Goal: Task Accomplishment & Management: Use online tool/utility

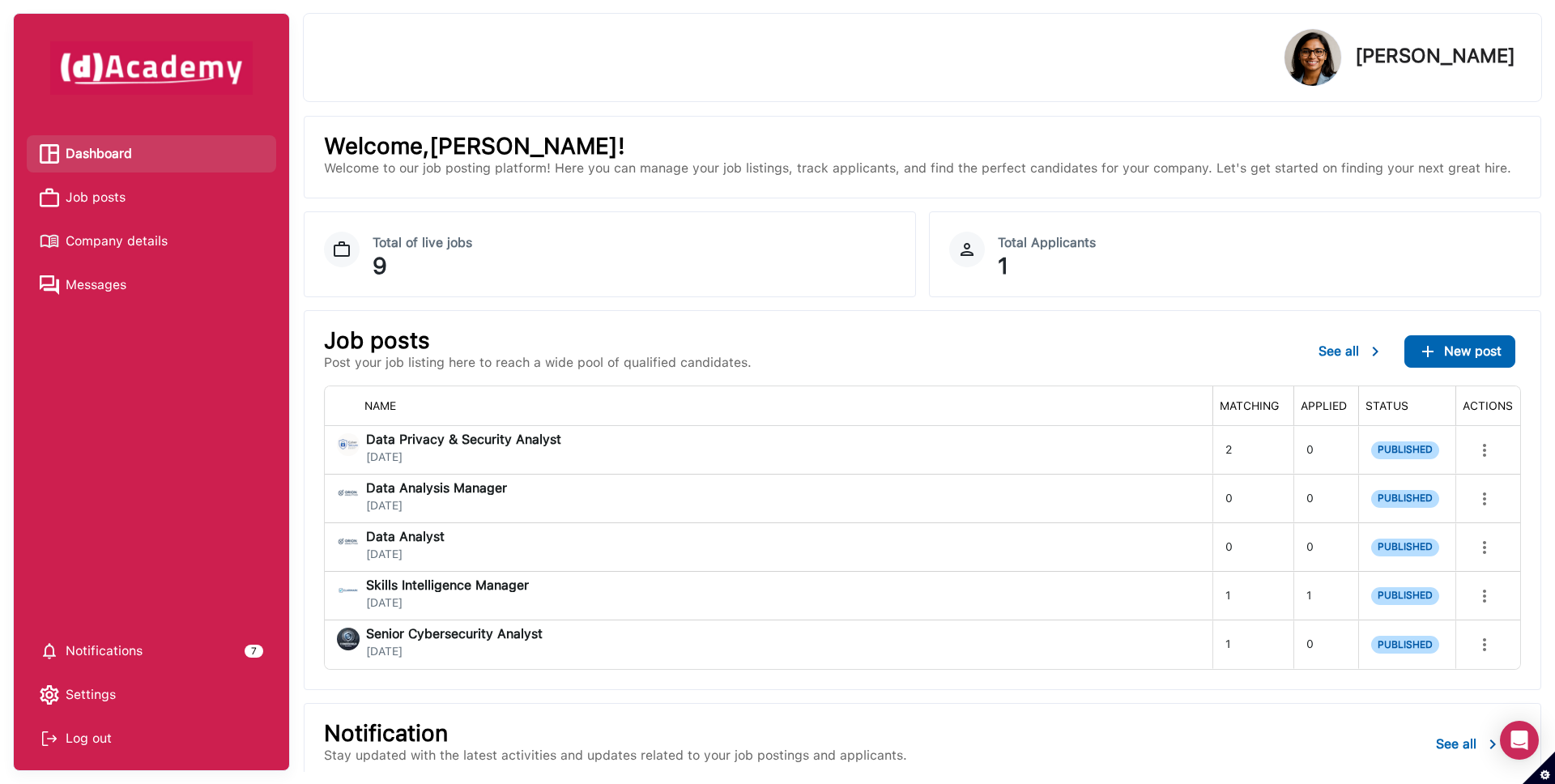
scroll to position [20, 0]
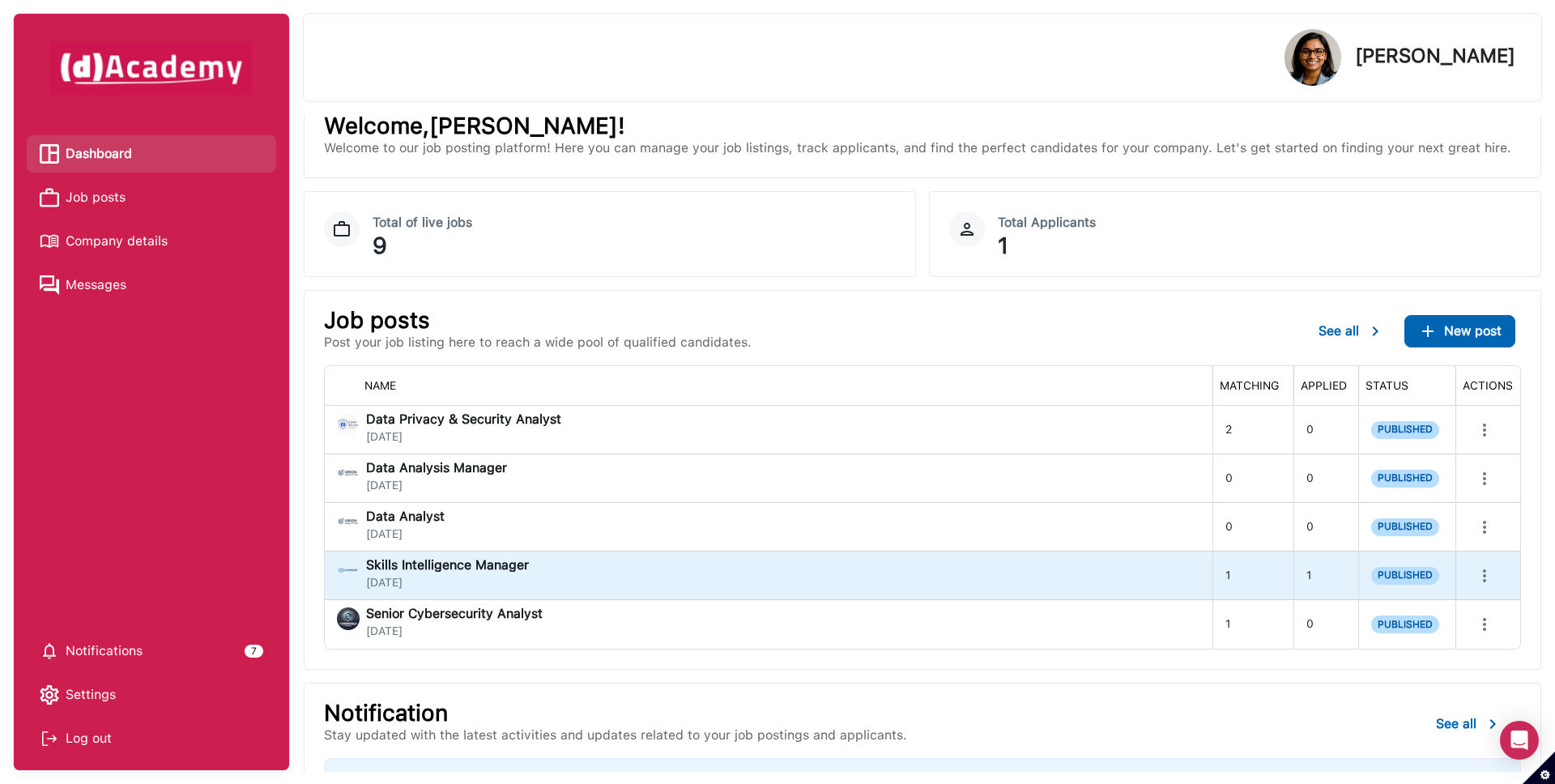
click at [598, 569] on div "Skills Intelligence Manager [DATE]" at bounding box center [768, 575] width 863 height 32
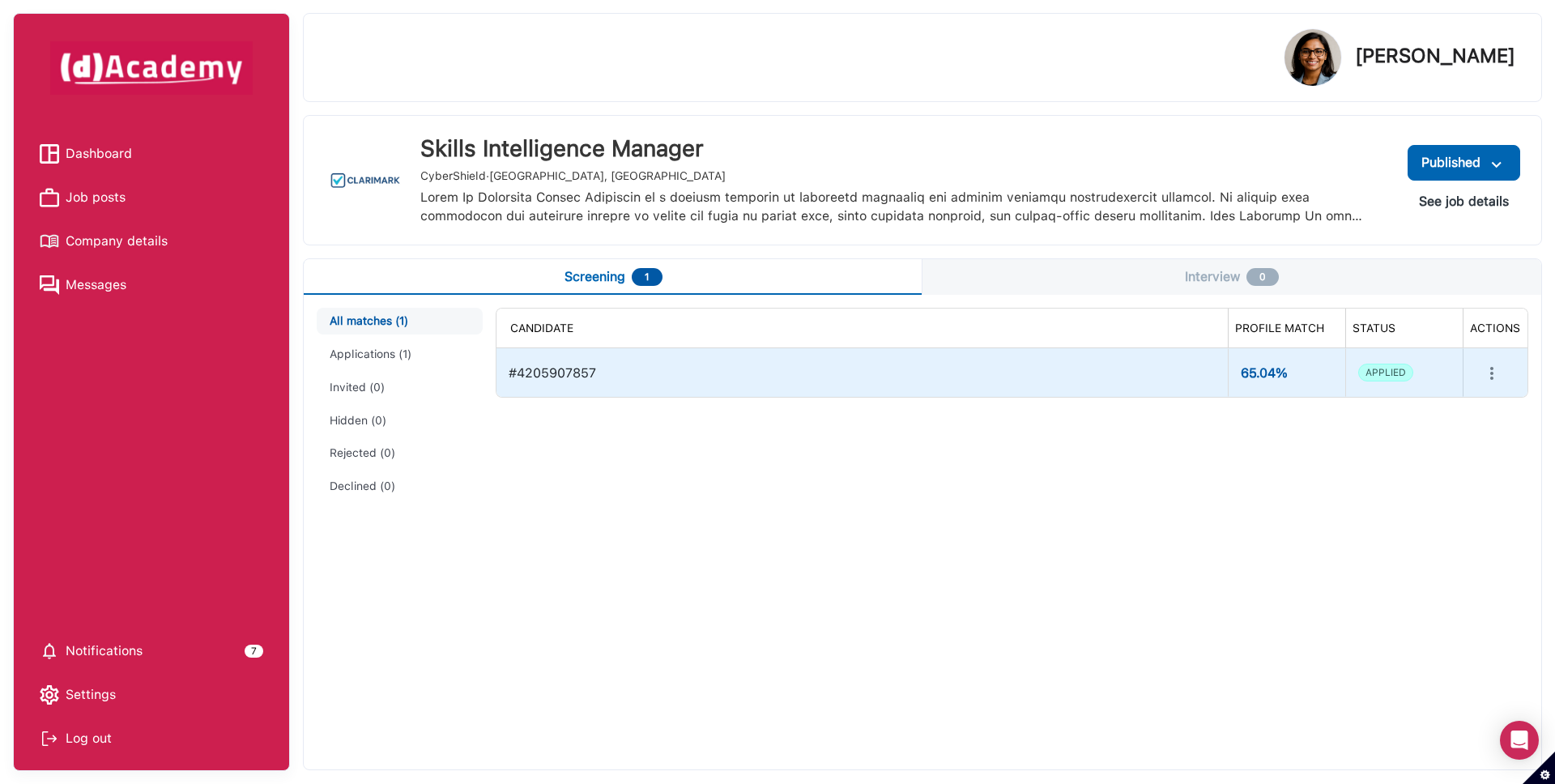
click at [1494, 374] on icon "more" at bounding box center [1492, 373] width 20 height 20
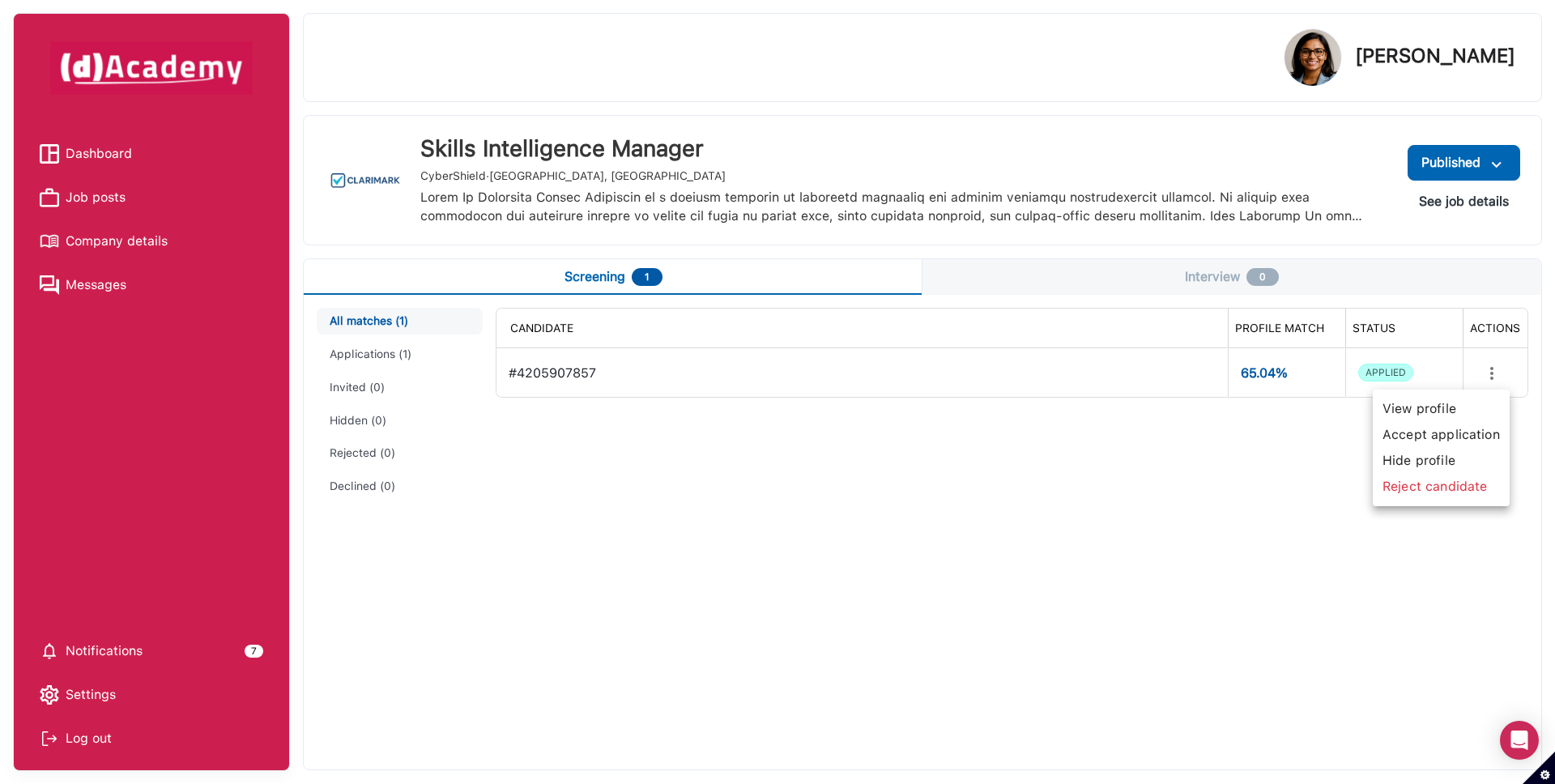
click at [1474, 429] on span "Accept application" at bounding box center [1441, 435] width 124 height 26
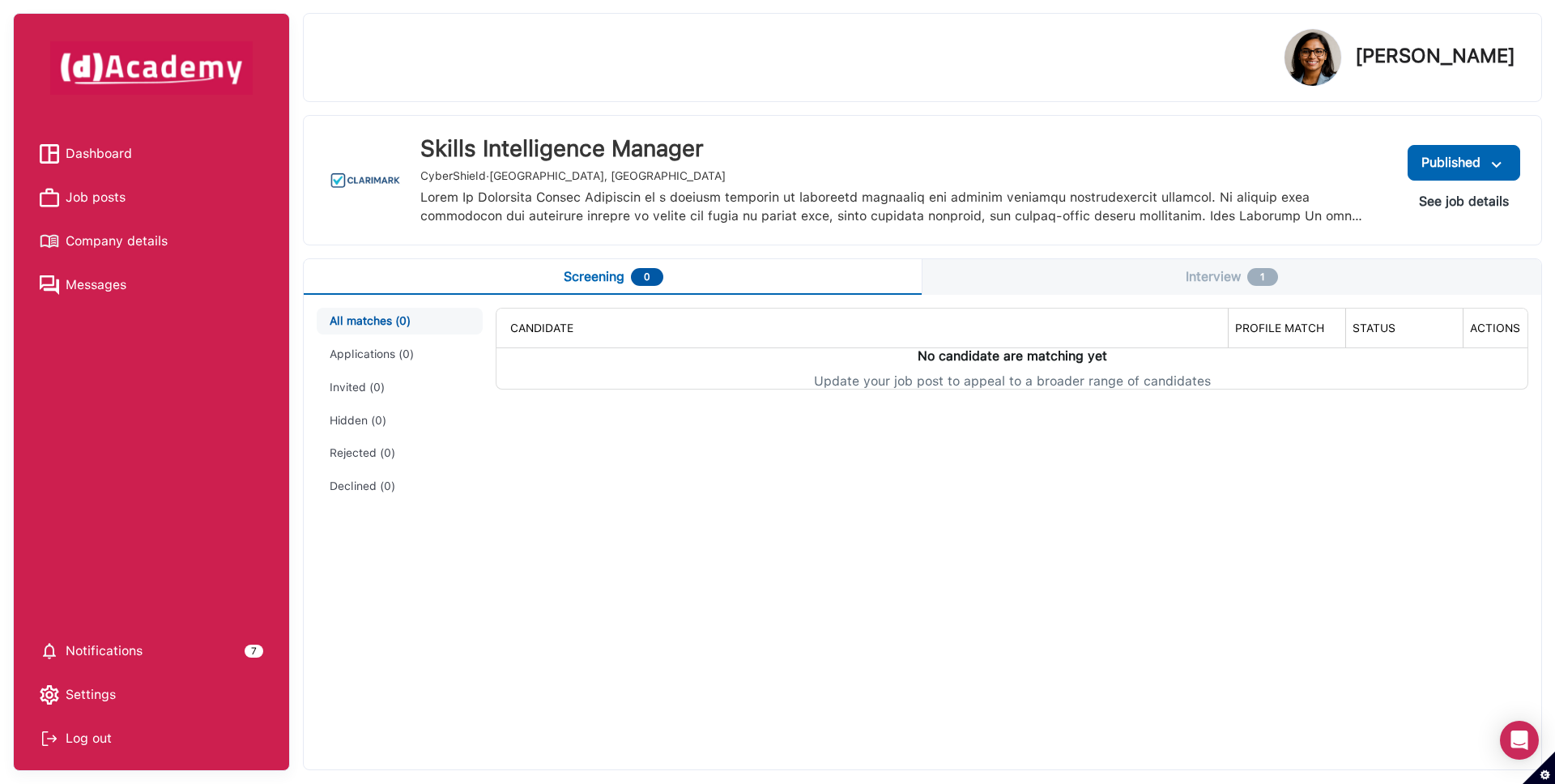
click at [136, 148] on link "Dashboard" at bounding box center [152, 153] width 223 height 25
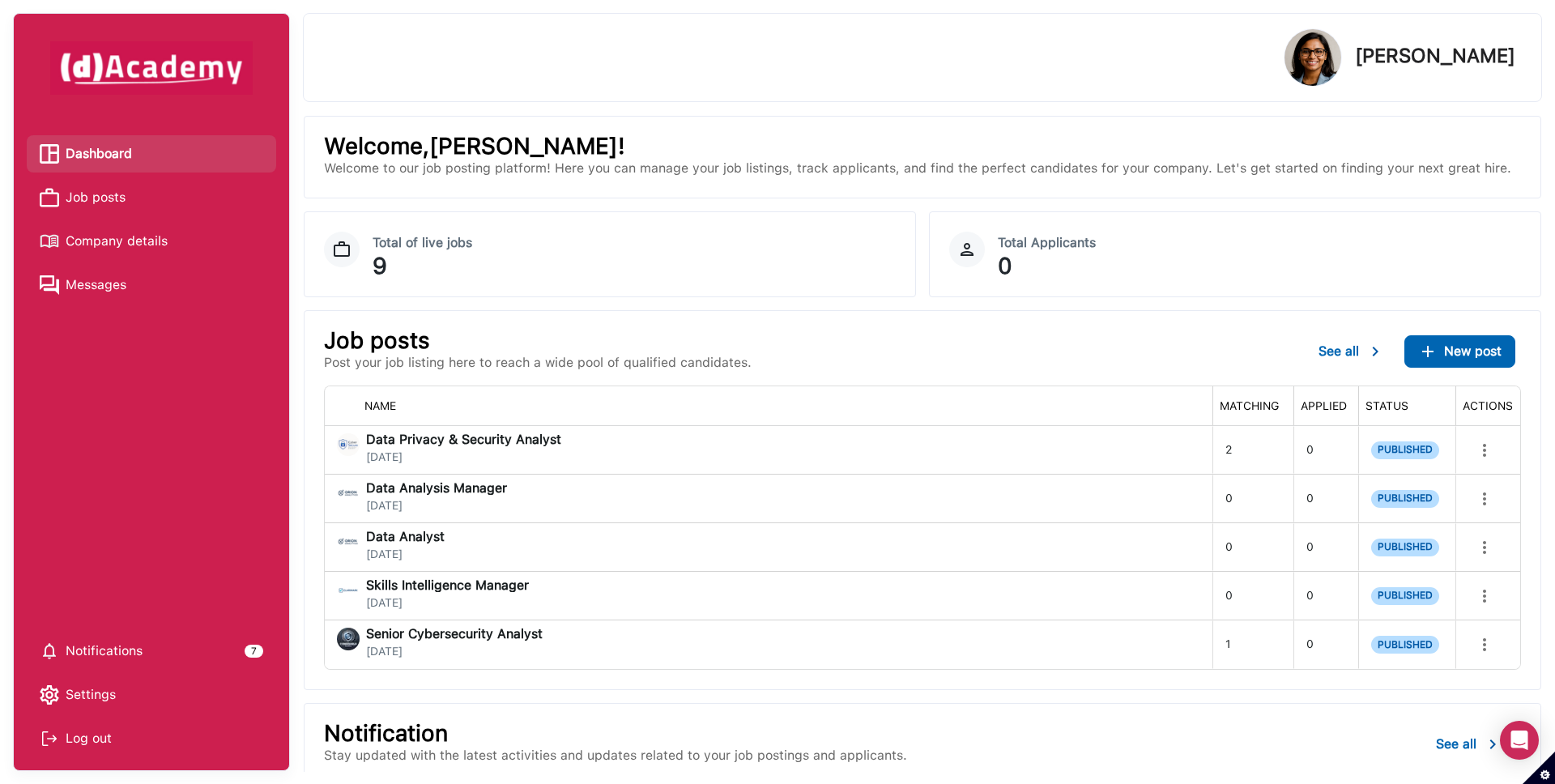
click at [119, 185] on li "Job posts" at bounding box center [151, 198] width 250 height 37
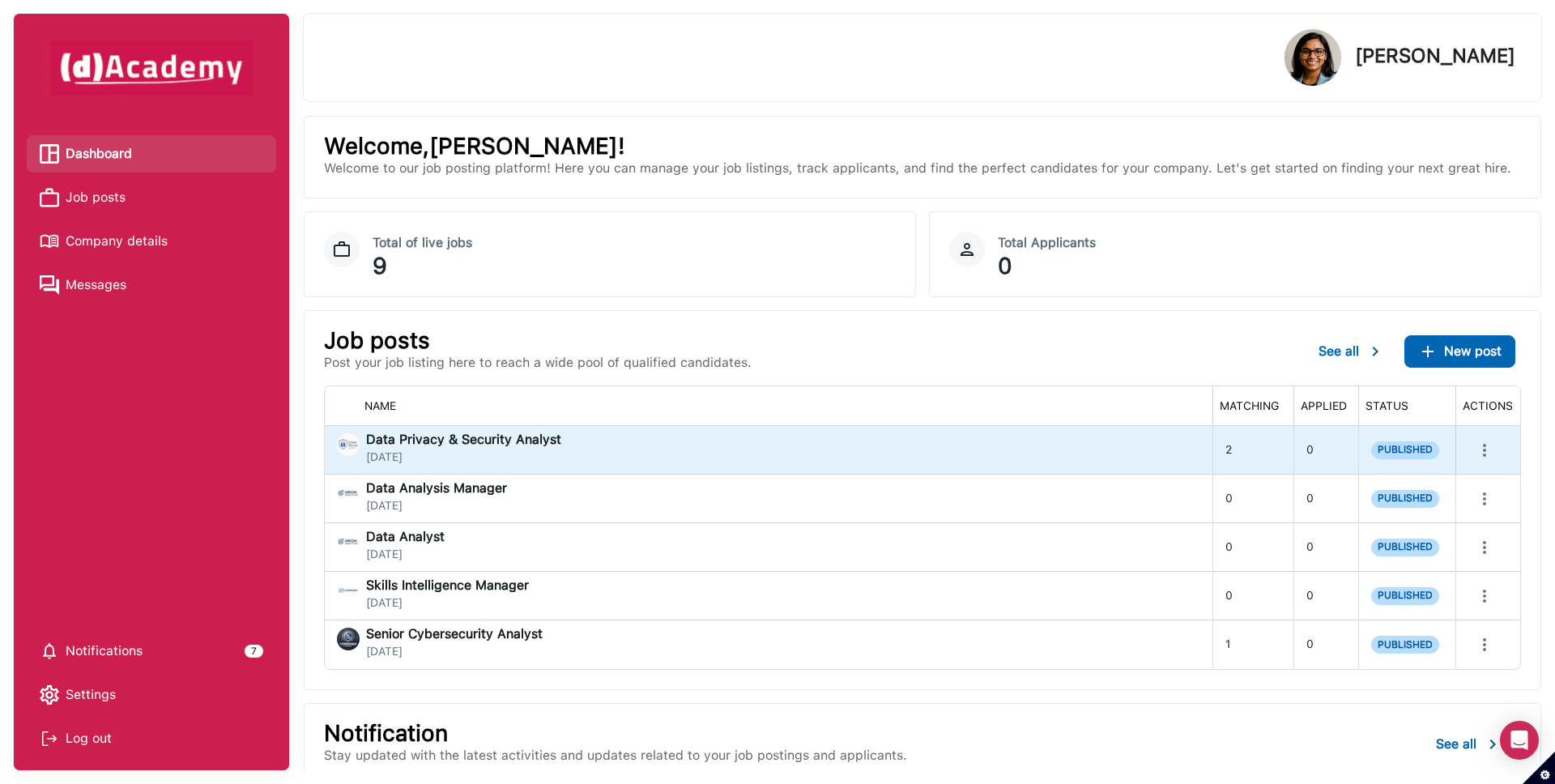
click at [1482, 452] on icon "more" at bounding box center [1484, 450] width 20 height 20
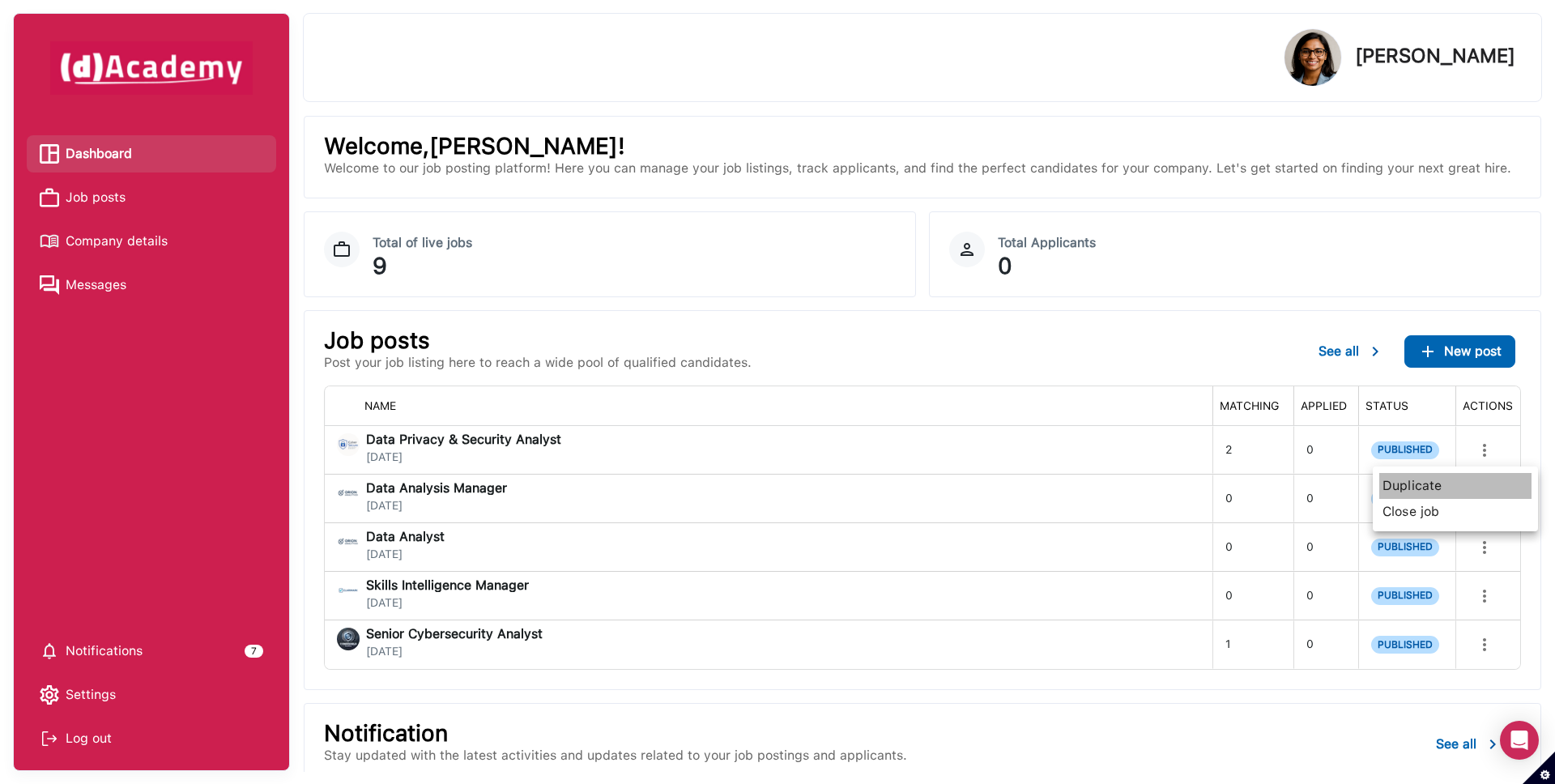
click at [1436, 485] on span "Duplicate" at bounding box center [1455, 486] width 153 height 26
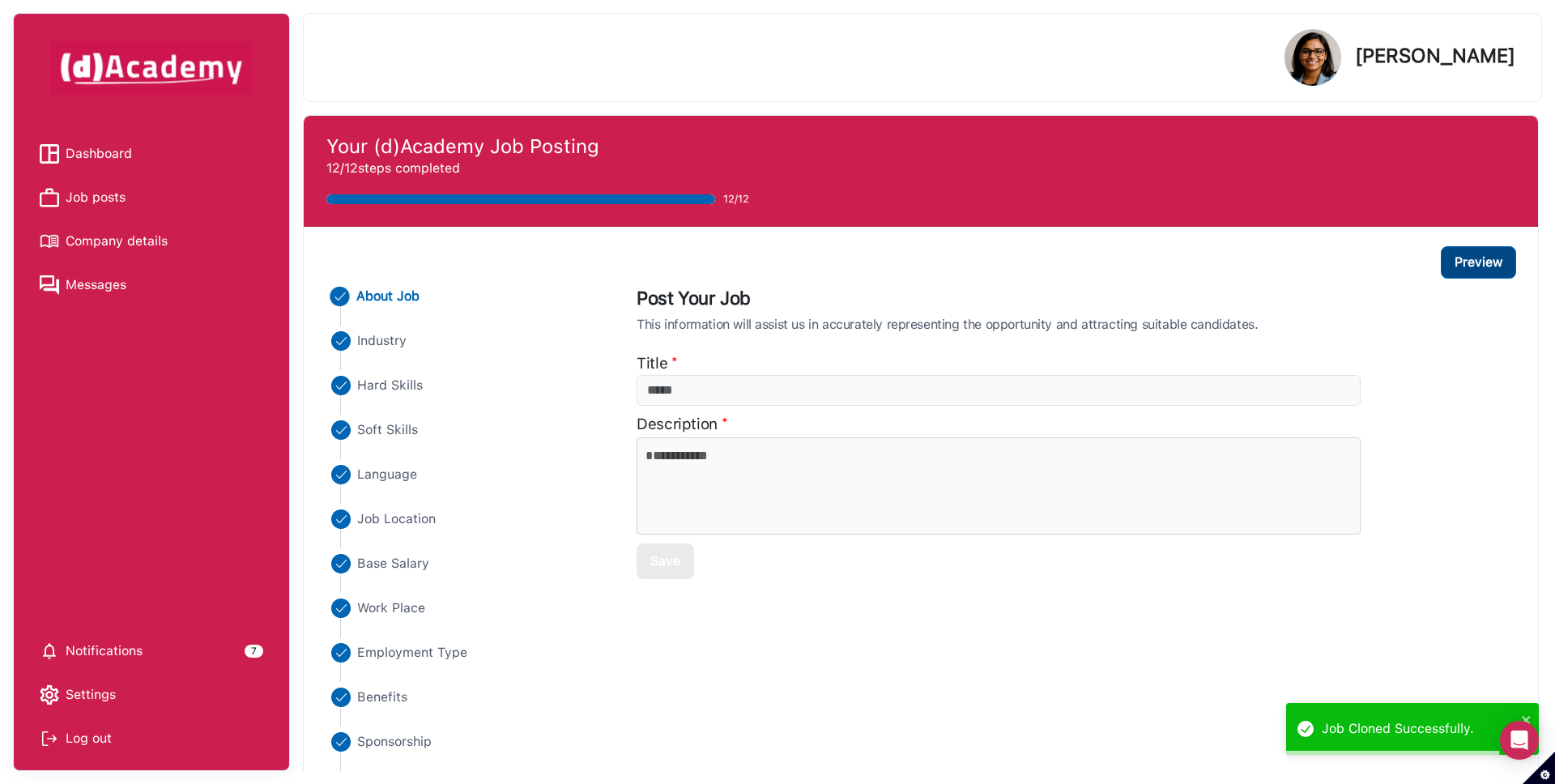
click at [1482, 260] on button "Preview" at bounding box center [1478, 262] width 75 height 32
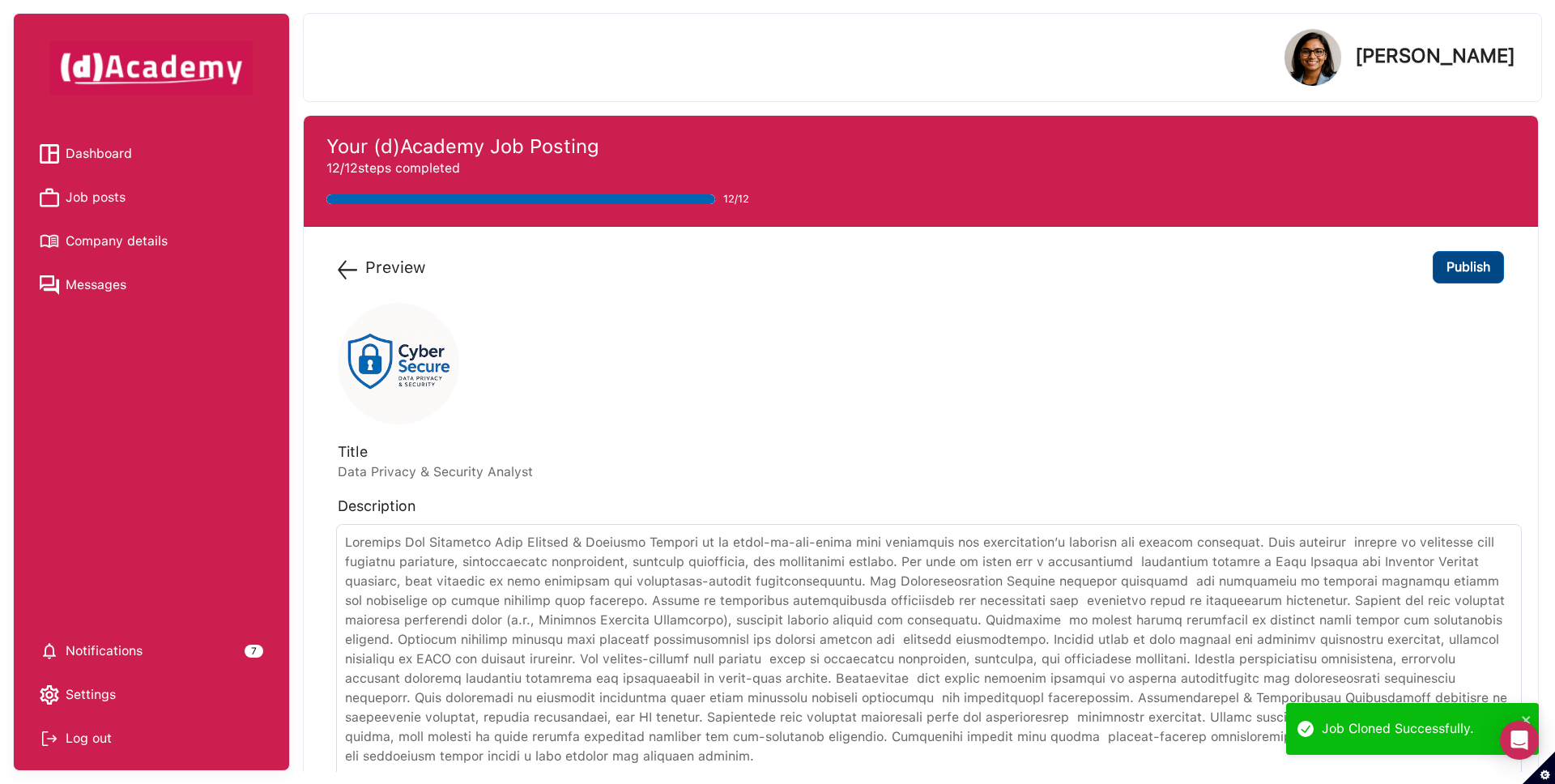
click at [1482, 260] on button "Publish" at bounding box center [1469, 268] width 72 height 32
